Goal: Find specific page/section: Find specific page/section

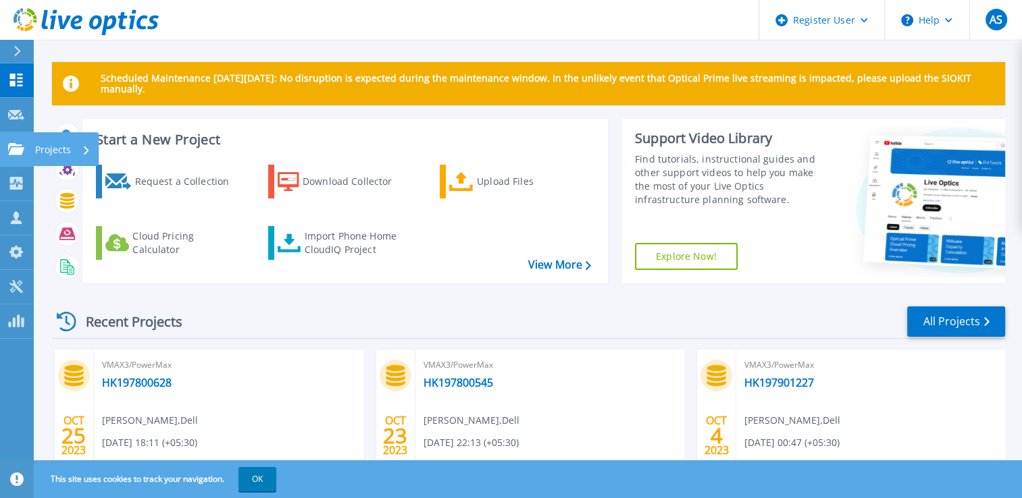
click at [7, 161] on link "Projects Projects" at bounding box center [17, 149] width 34 height 34
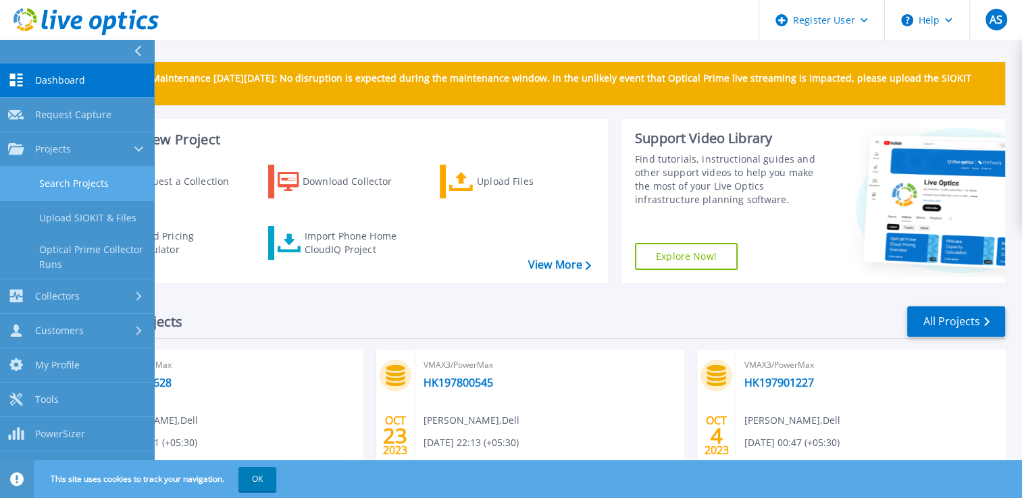
click at [86, 185] on link "Search Projects" at bounding box center [77, 184] width 154 height 34
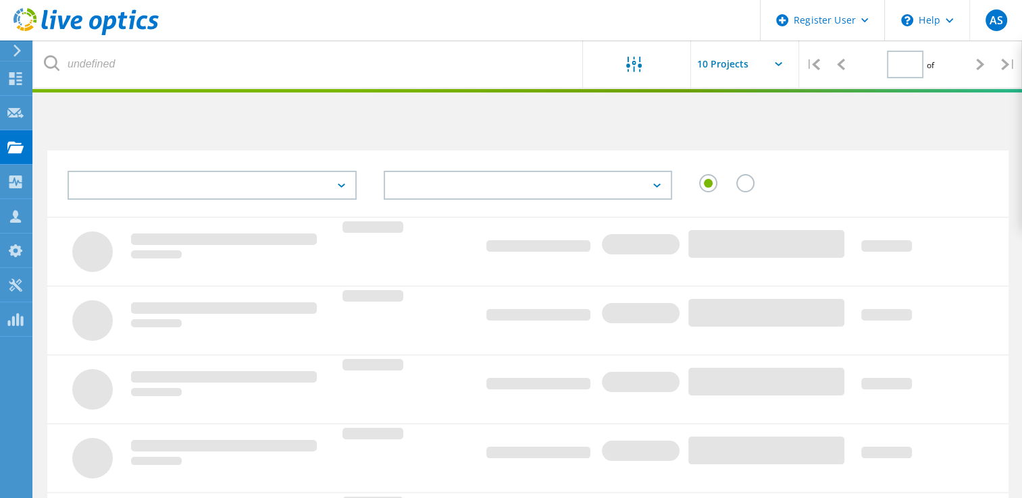
type input "1"
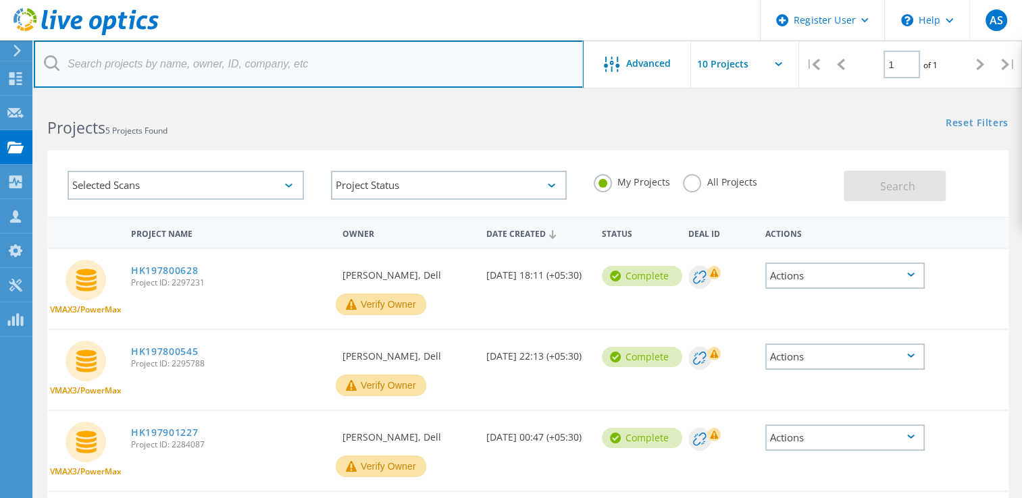
click at [253, 55] on input "text" at bounding box center [309, 64] width 550 height 47
paste input "3052202"
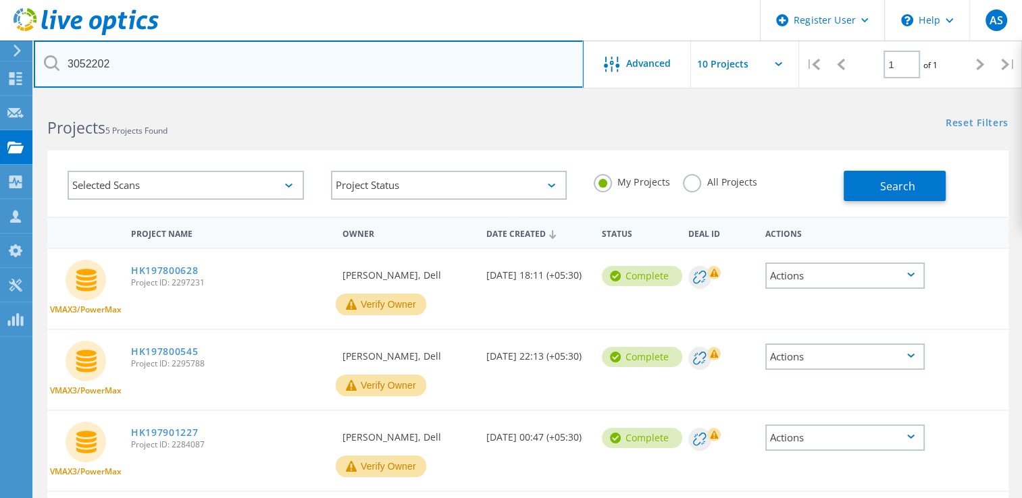
type input "3052202"
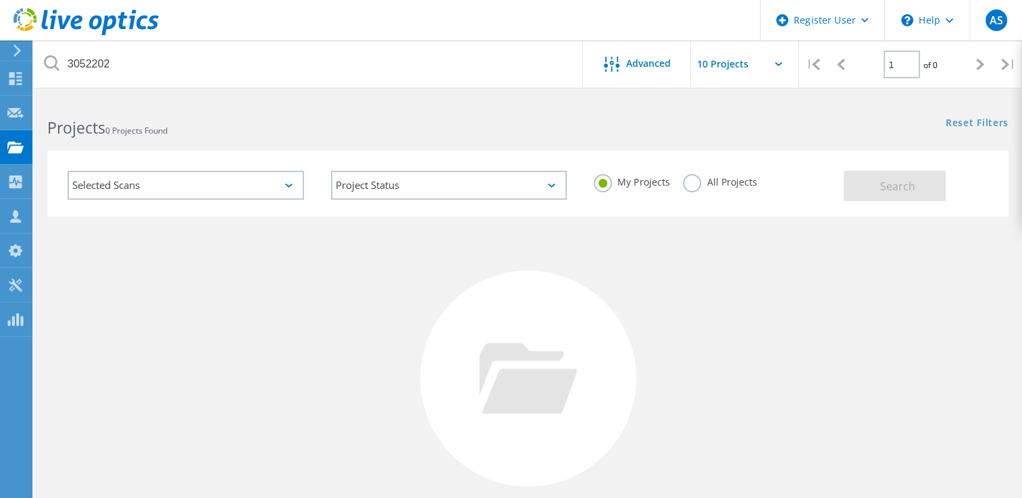
click at [692, 183] on label "All Projects" at bounding box center [720, 180] width 74 height 13
click at [0, 0] on input "All Projects" at bounding box center [0, 0] width 0 height 0
click at [881, 196] on button "Search" at bounding box center [895, 186] width 102 height 30
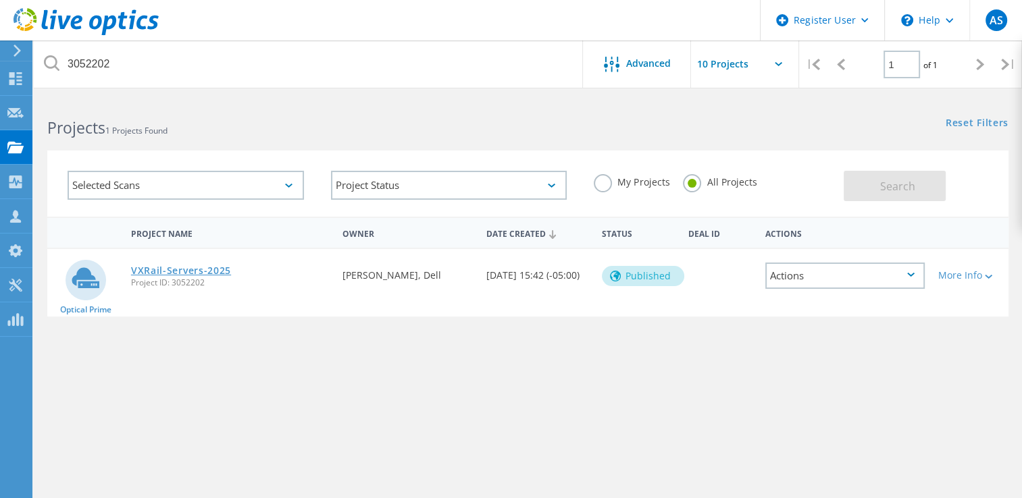
click at [173, 266] on link "VXRail-Servers-2025" at bounding box center [181, 270] width 100 height 9
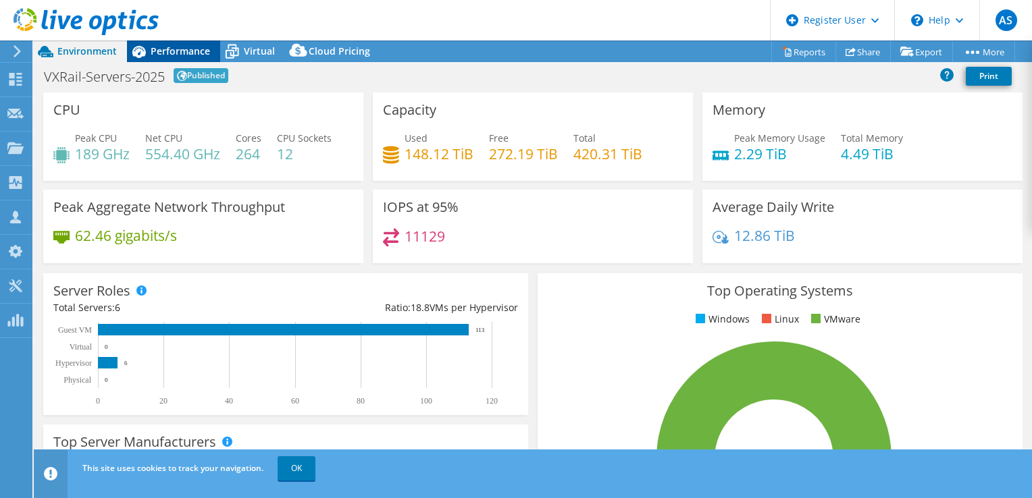
click at [171, 47] on span "Performance" at bounding box center [180, 51] width 59 height 13
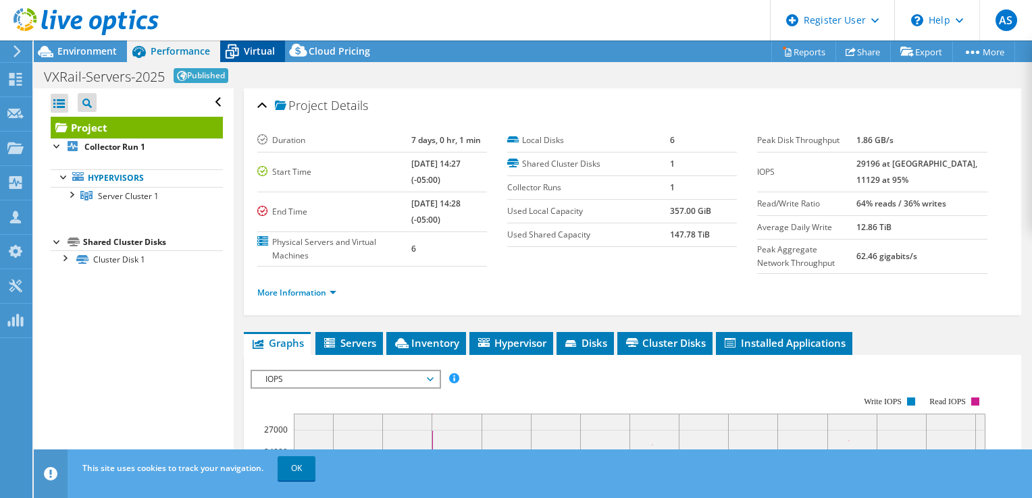
click at [249, 49] on span "Virtual" at bounding box center [259, 51] width 31 height 13
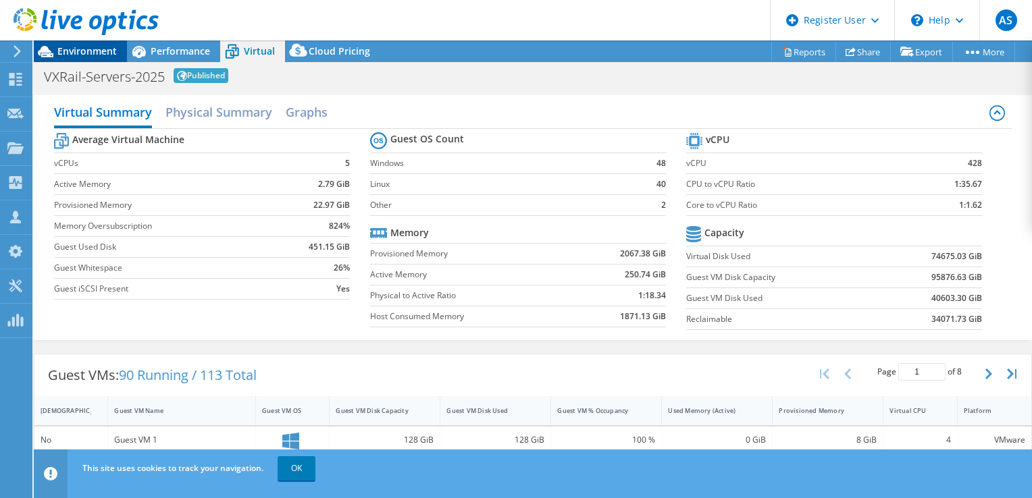
click at [74, 50] on span "Environment" at bounding box center [86, 51] width 59 height 13
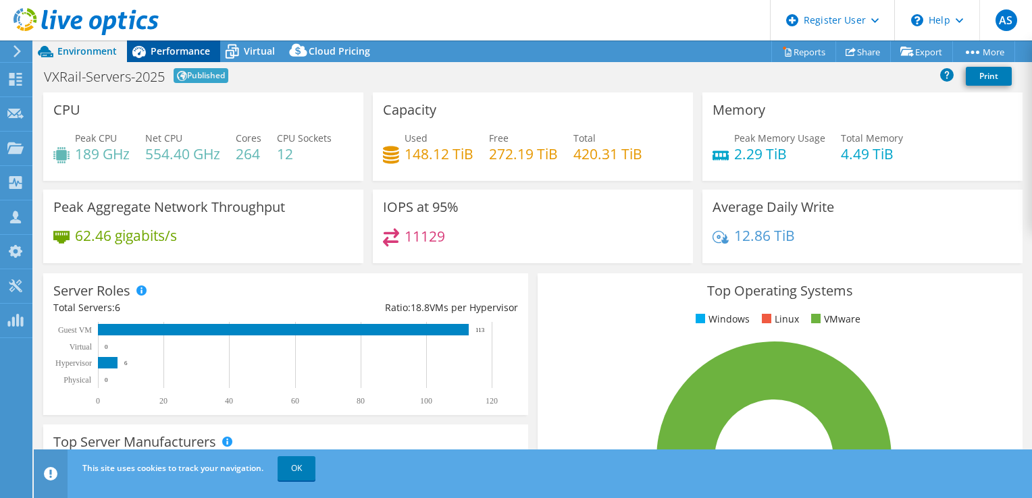
click at [172, 53] on span "Performance" at bounding box center [180, 51] width 59 height 13
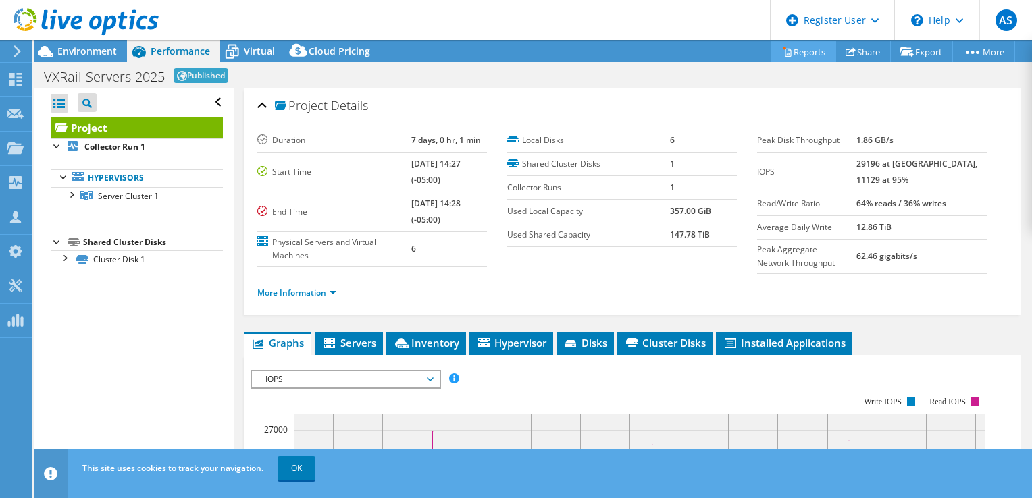
click at [810, 56] on link "Reports" at bounding box center [803, 51] width 65 height 21
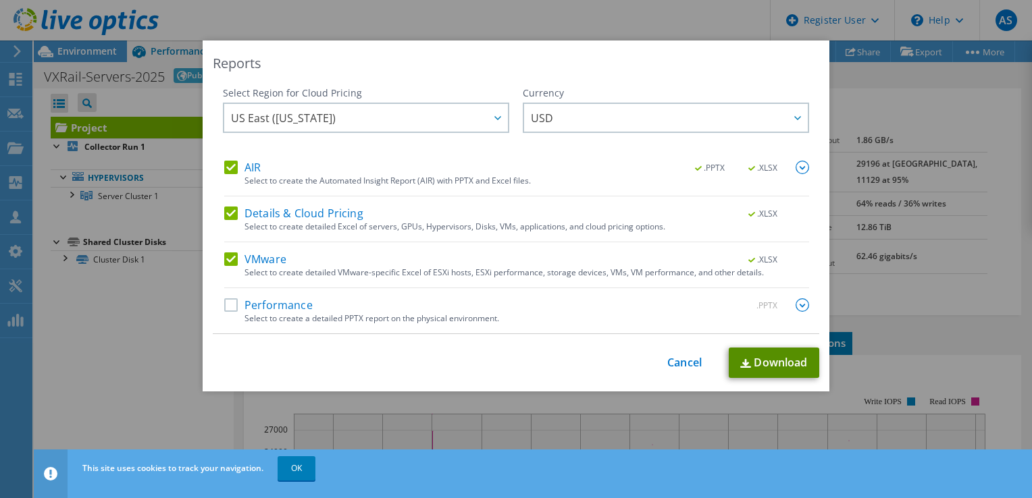
click at [766, 368] on link "Download" at bounding box center [774, 363] width 91 height 30
